Goal: Find specific page/section: Find specific page/section

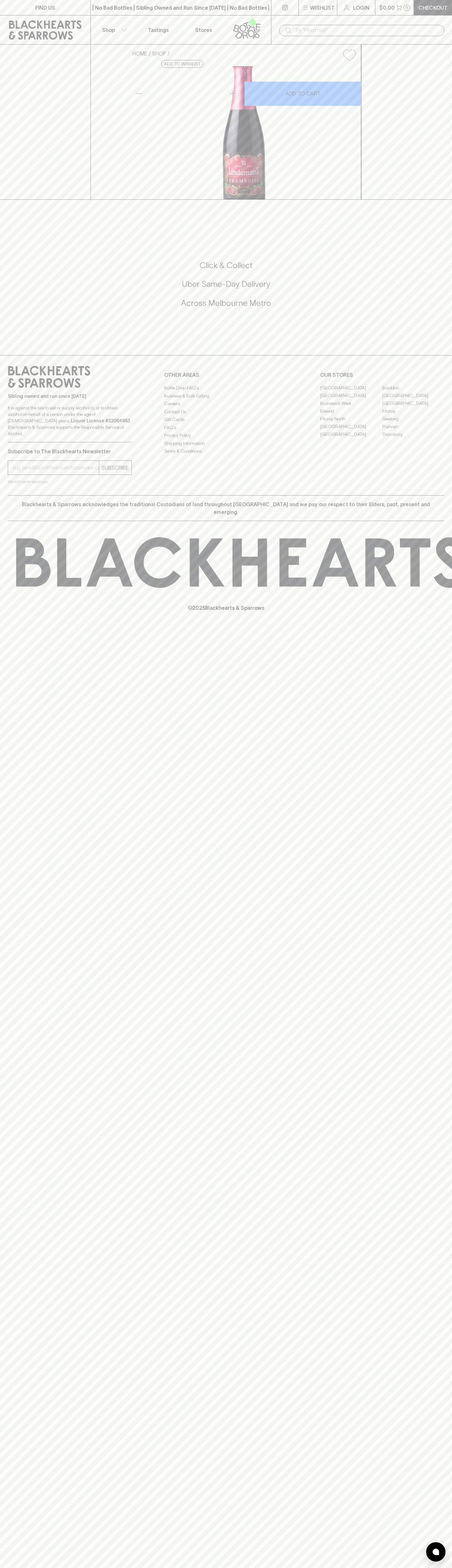
click at [390, 27] on input "text" at bounding box center [366, 30] width 144 height 10
click at [438, 1382] on div "FIND US | No Bad Bottles | Sibling Owned and Run Since 2006 | No Bad Bottles | …" at bounding box center [226, 784] width 452 height 1568
click at [183, 1567] on html "FIND US | No Bad Bottles | Sibling Owned and Run Since 2006 | No Bad Bottles | …" at bounding box center [226, 784] width 452 height 1568
click at [7, 625] on footer "Sibling owned and run since 2006 It is against the law to sell or supply alcoho…" at bounding box center [226, 492] width 452 height 273
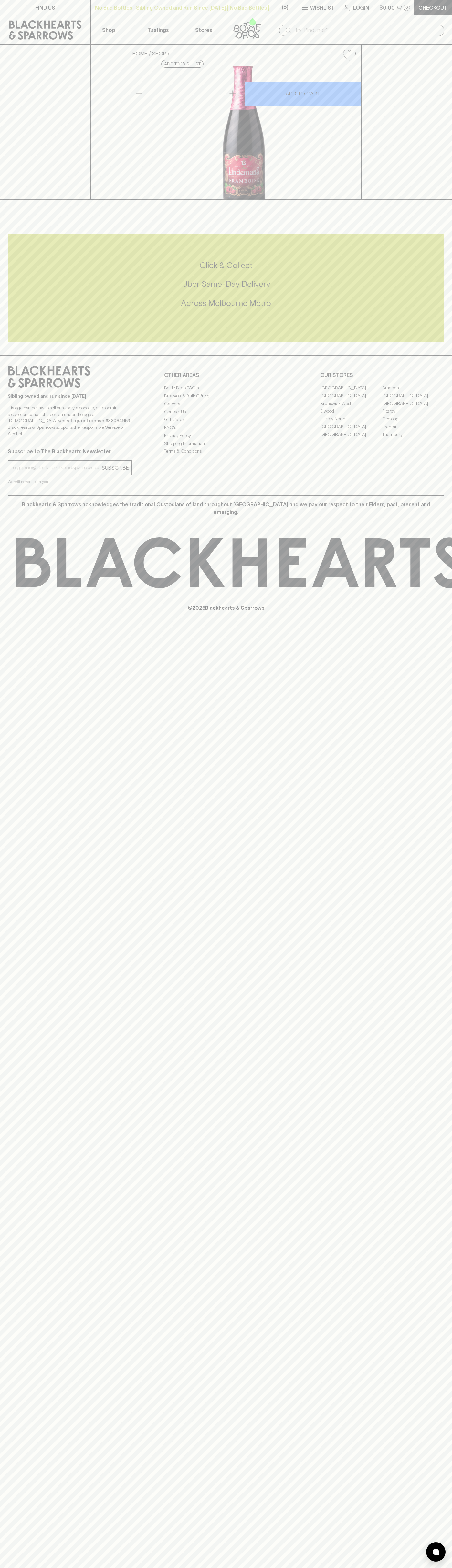
click at [351, 422] on link "Fitzroy North" at bounding box center [351, 419] width 62 height 8
